Goal: Navigation & Orientation: Find specific page/section

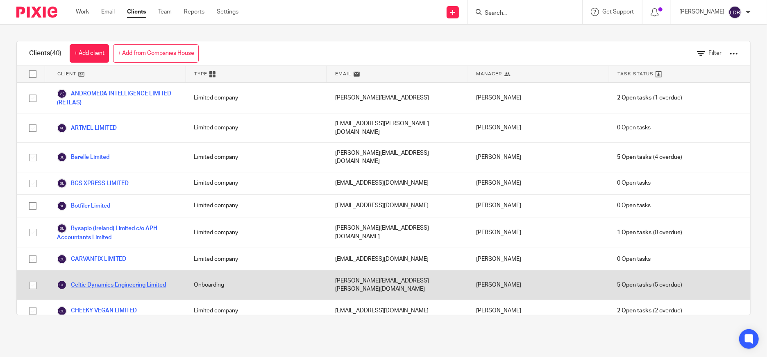
click at [101, 280] on link "Celtic Dynamics Engineering Limited" at bounding box center [111, 285] width 109 height 10
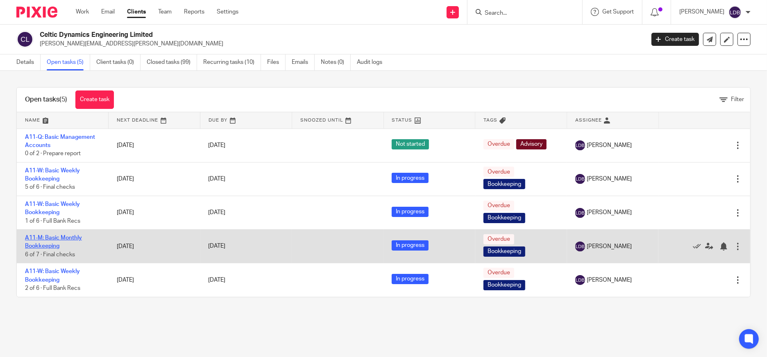
click at [68, 237] on link "A11-M: Basic Monthly Bookkeeping" at bounding box center [53, 242] width 57 height 14
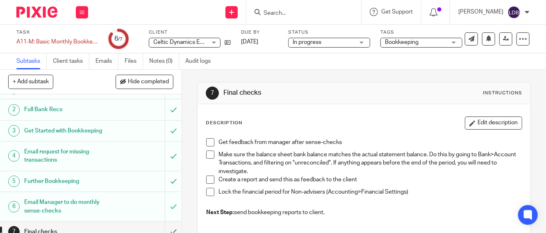
scroll to position [25, 0]
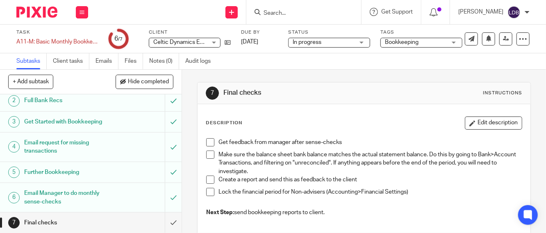
click at [66, 197] on h1 "Email Manager to do monthly sense-checks" at bounding box center [68, 197] width 88 height 21
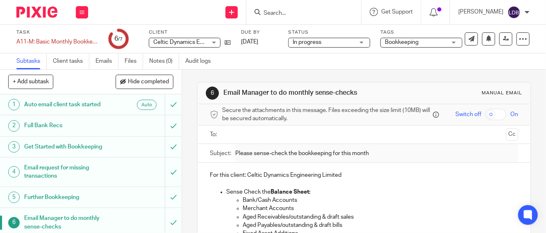
click at [75, 200] on h1 "Further Bookkeeping" at bounding box center [68, 197] width 88 height 12
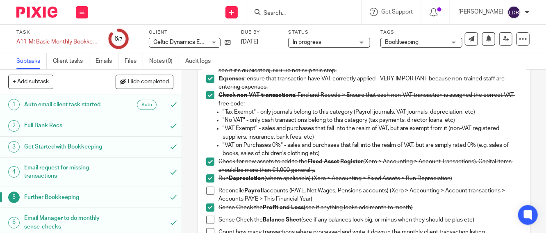
scroll to position [91, 0]
